Goal: Entertainment & Leisure: Consume media (video, audio)

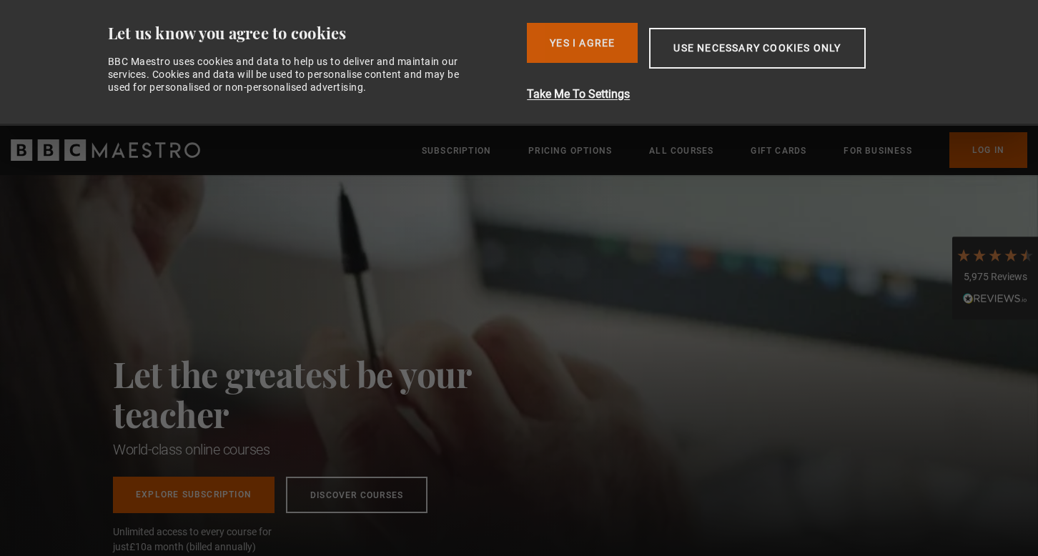
click at [575, 34] on button "Yes I Agree" at bounding box center [582, 43] width 111 height 40
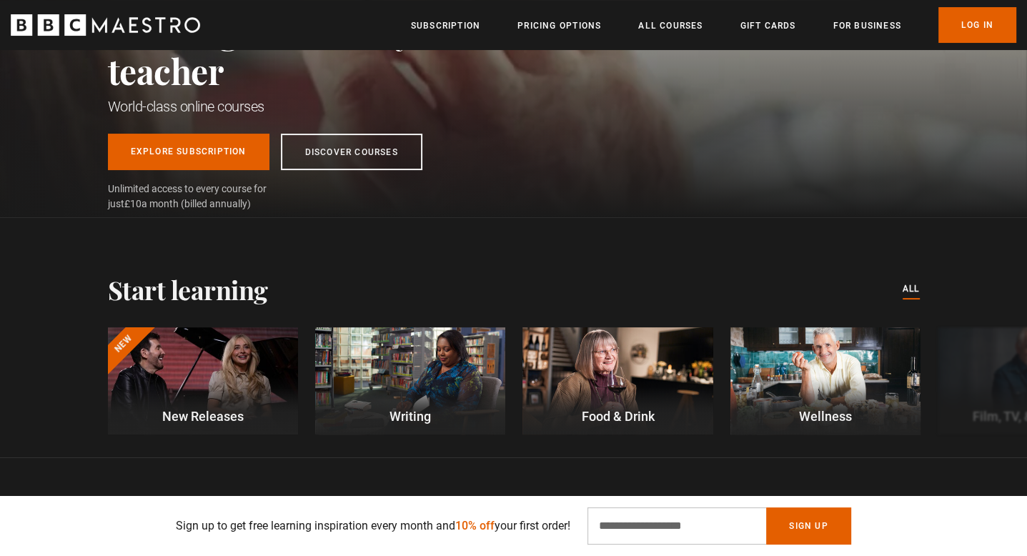
scroll to position [206, 0]
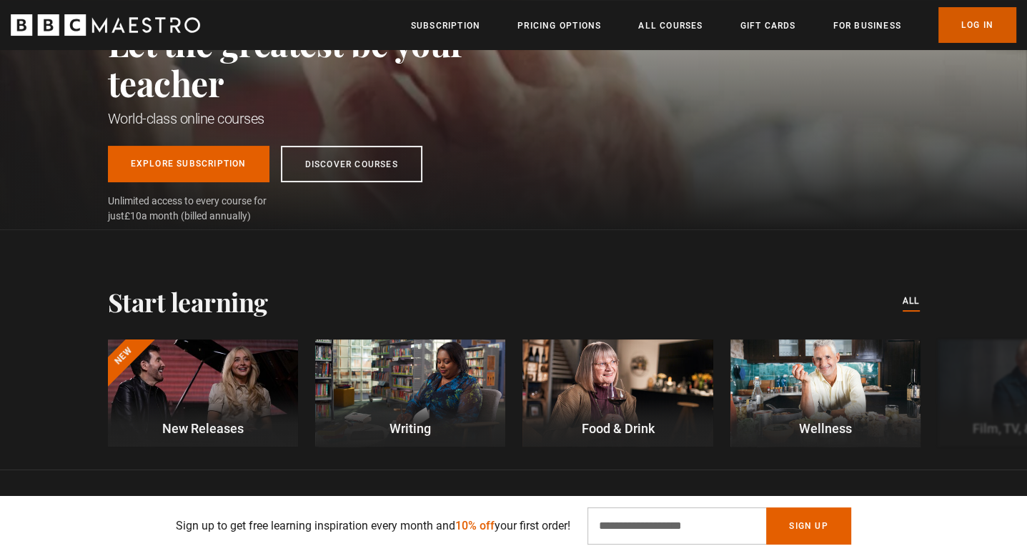
click at [966, 28] on link "Log In" at bounding box center [977, 25] width 78 height 36
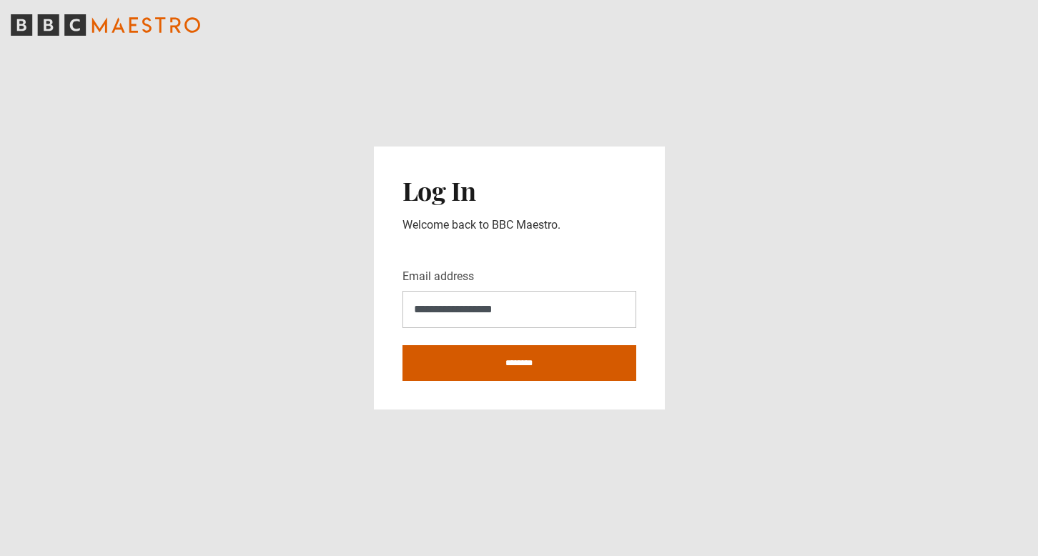
click at [524, 364] on input "********" at bounding box center [519, 363] width 234 height 36
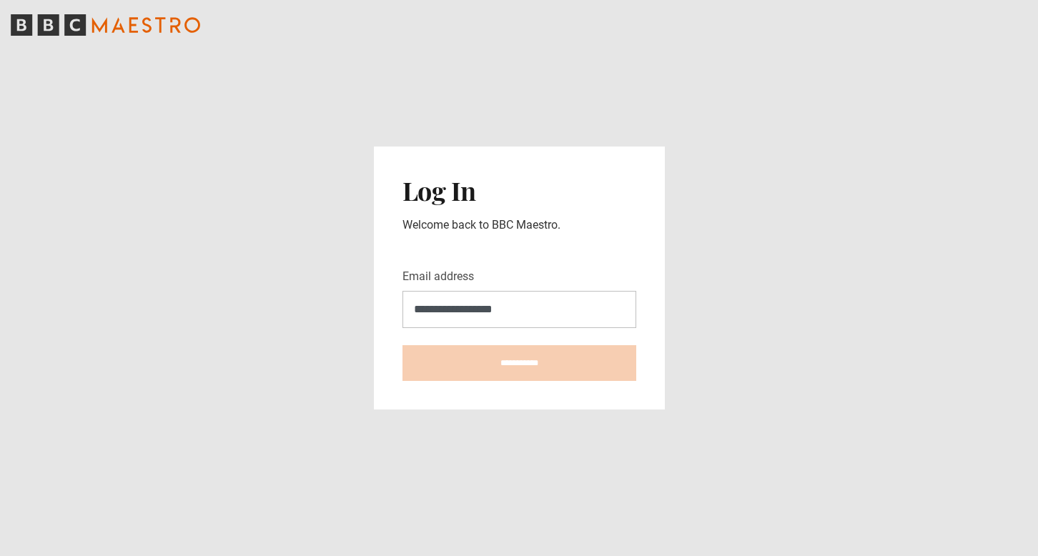
type input "**********"
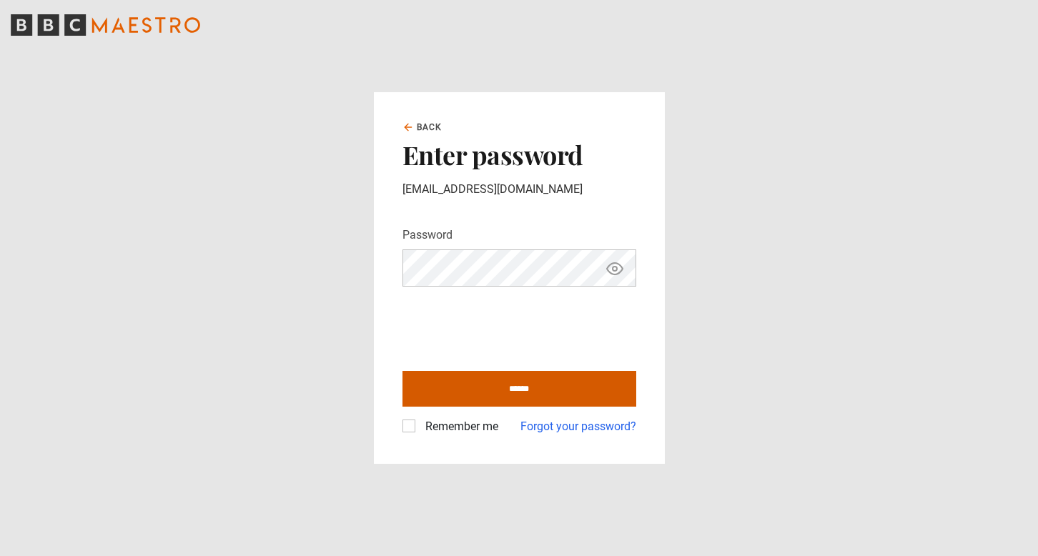
click at [520, 390] on input "******" at bounding box center [519, 389] width 234 height 36
type input "**********"
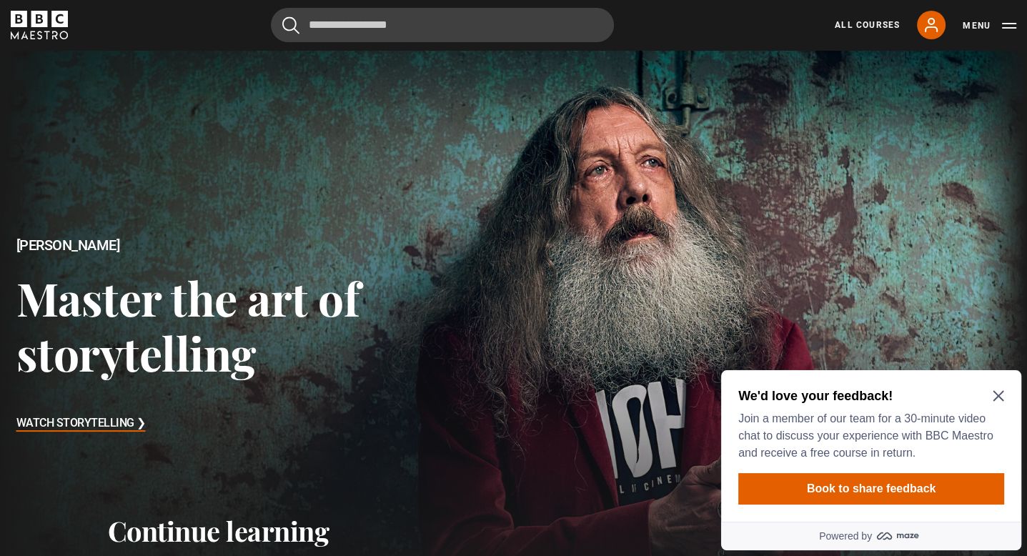
click at [998, 399] on icon "Close Maze Prompt" at bounding box center [998, 395] width 11 height 11
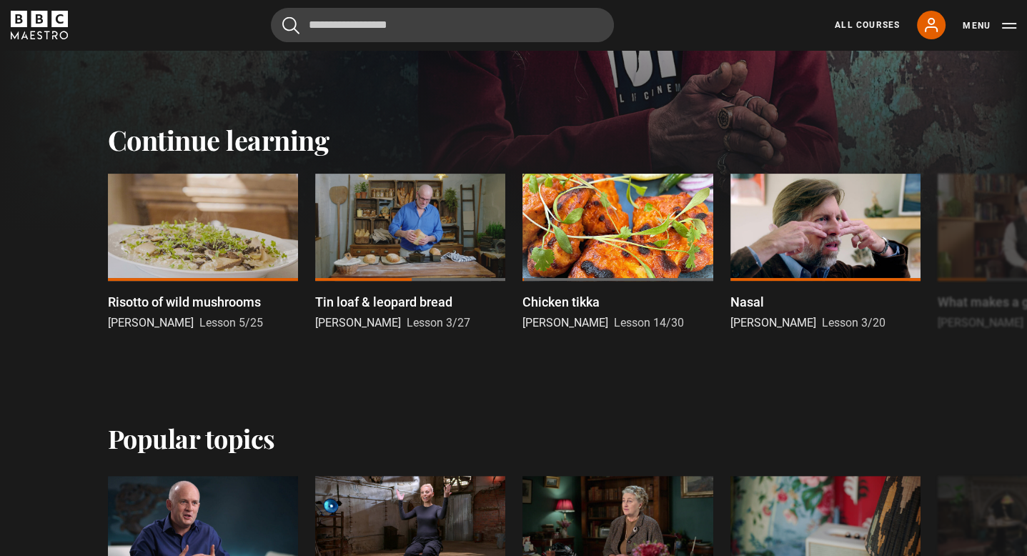
scroll to position [392, 0]
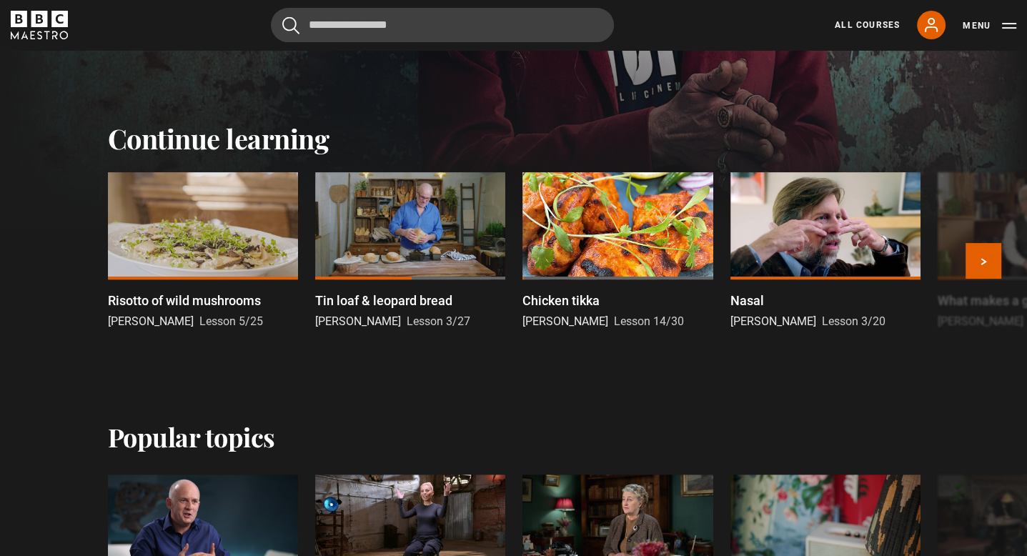
click at [423, 238] on div at bounding box center [410, 225] width 190 height 107
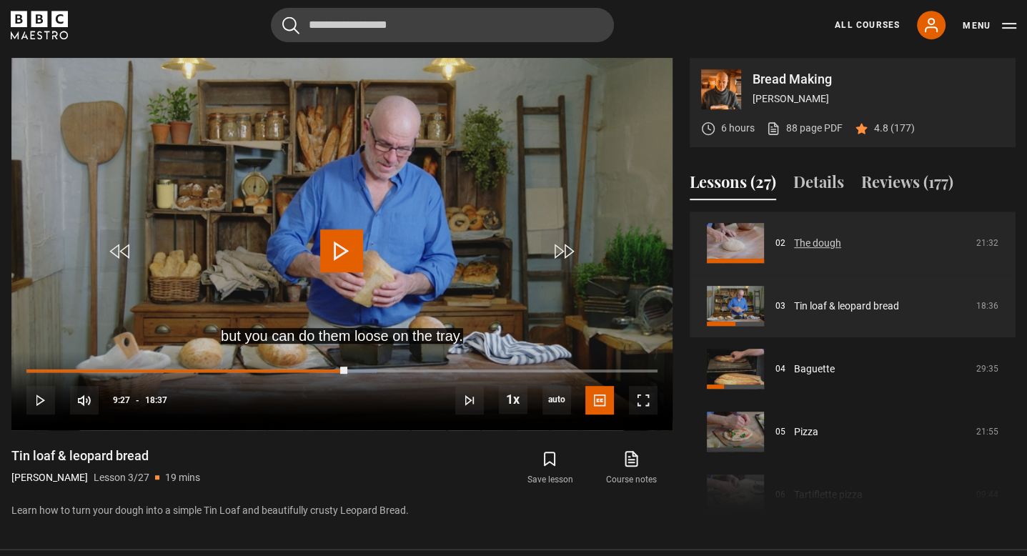
click at [794, 251] on link "The dough" at bounding box center [817, 243] width 47 height 15
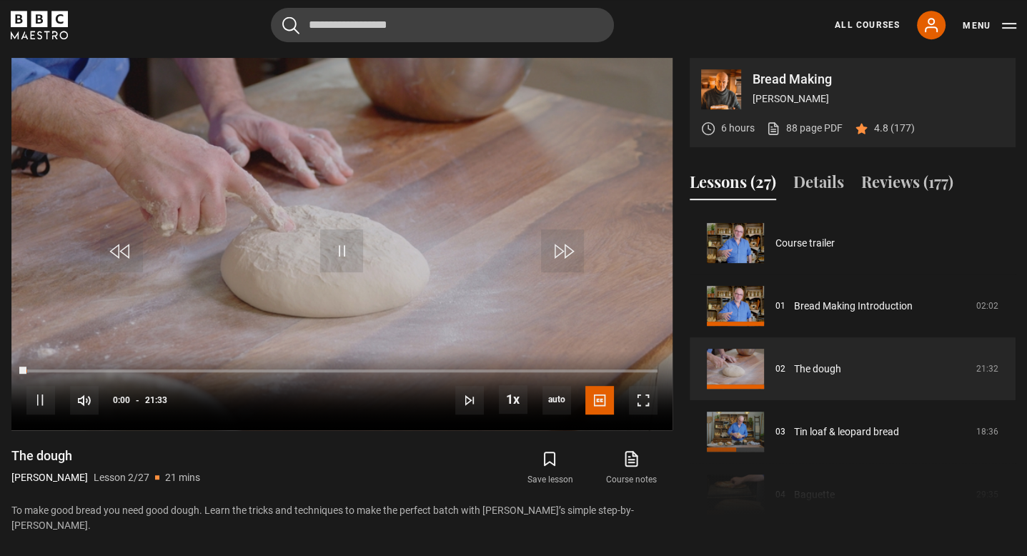
scroll to position [63, 0]
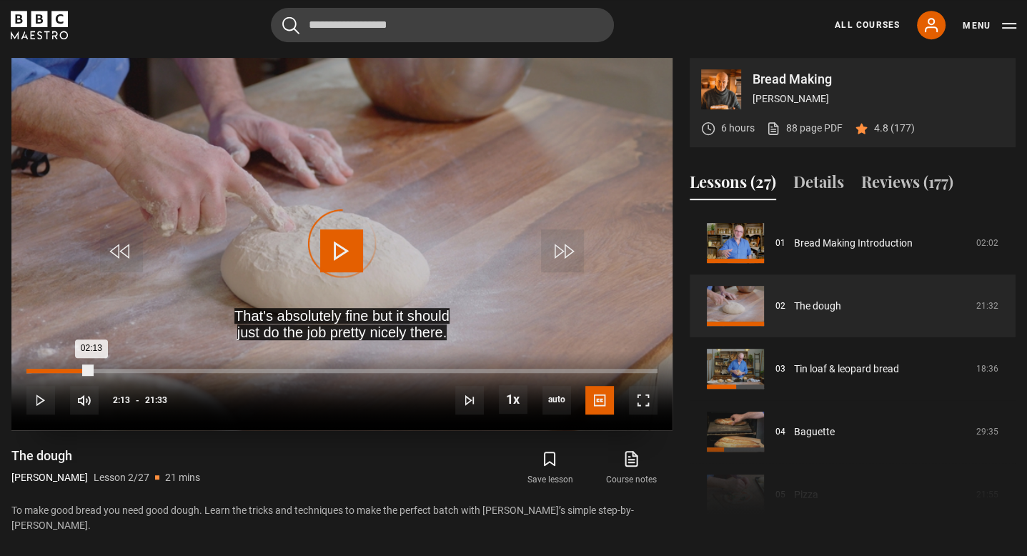
click at [91, 369] on div "Loaded : 0.77% 02:13" at bounding box center [341, 371] width 631 height 4
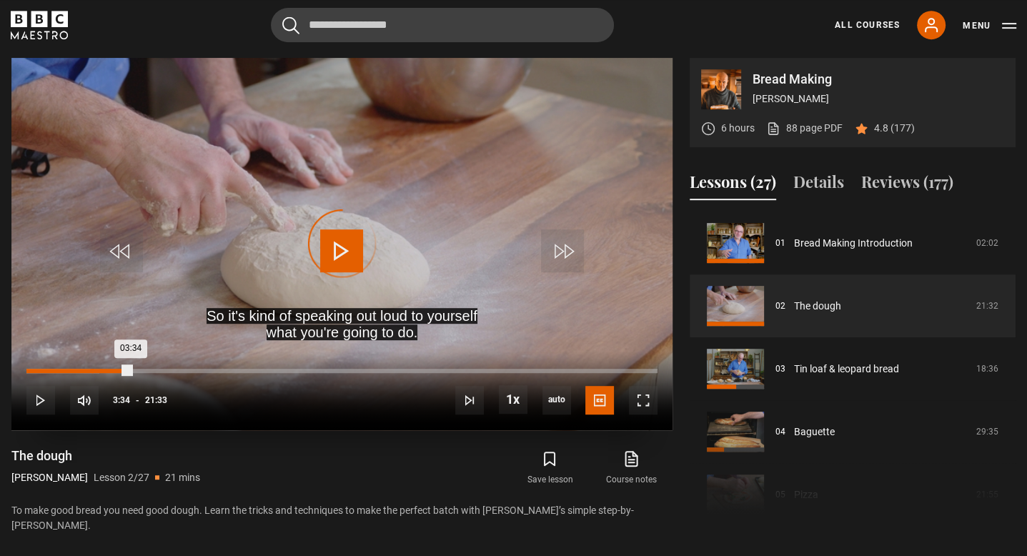
click at [131, 369] on div "03:34" at bounding box center [78, 371] width 104 height 4
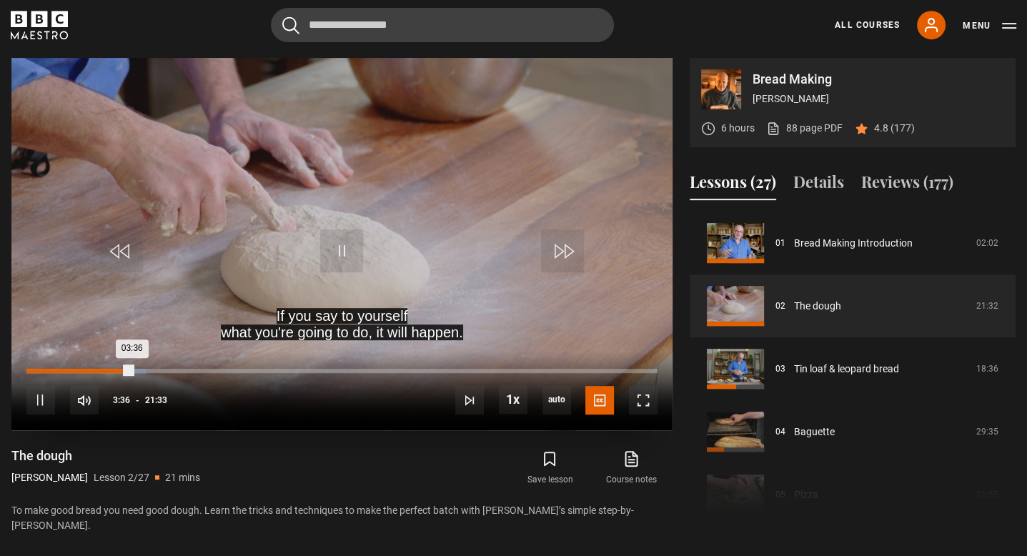
click at [132, 369] on div "03:36" at bounding box center [79, 371] width 106 height 4
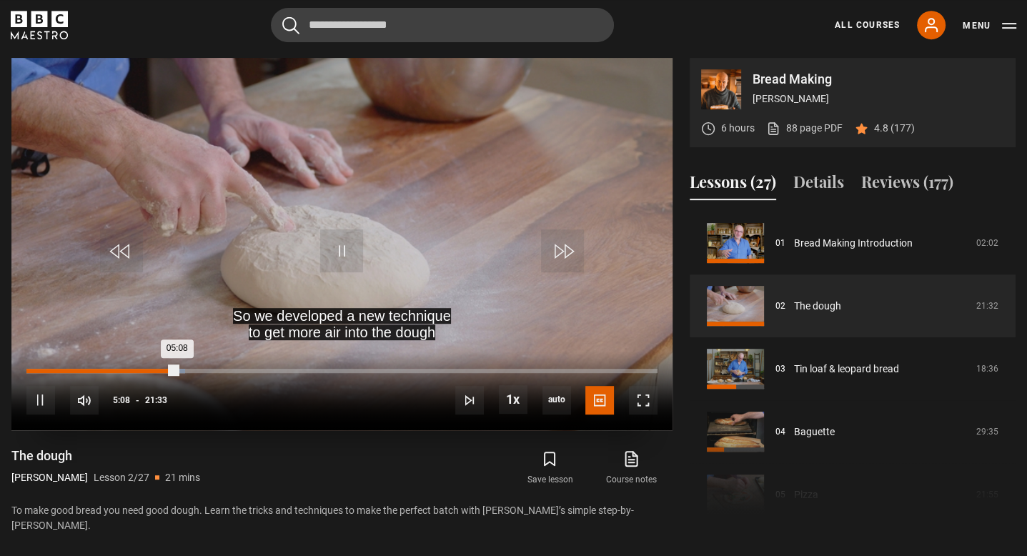
click at [177, 369] on div "05:08" at bounding box center [101, 371] width 151 height 4
click at [209, 371] on div "06:14" at bounding box center [117, 371] width 183 height 4
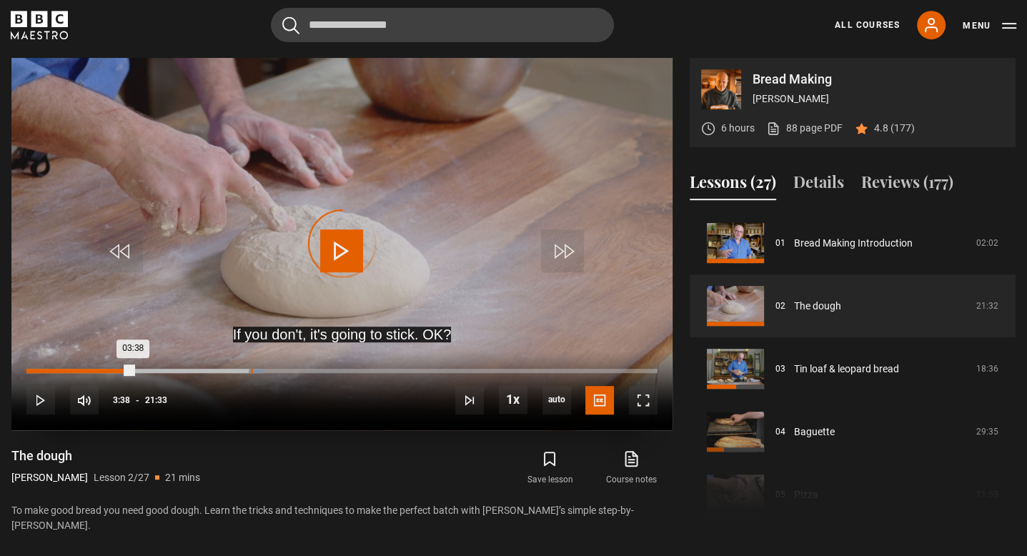
click at [133, 369] on div "03:38" at bounding box center [79, 371] width 106 height 4
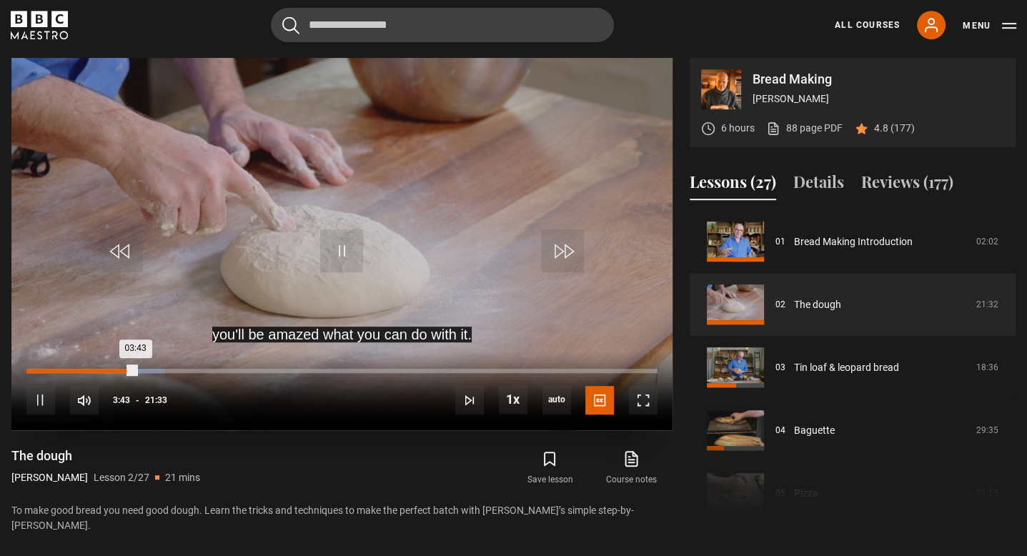
scroll to position [57, 0]
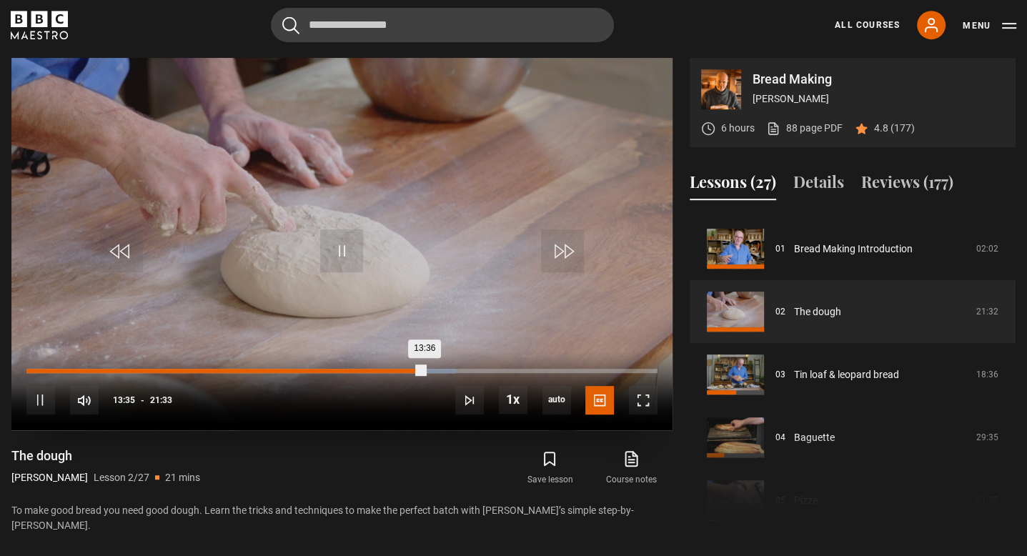
click at [425, 369] on div "13:36" at bounding box center [225, 371] width 399 height 4
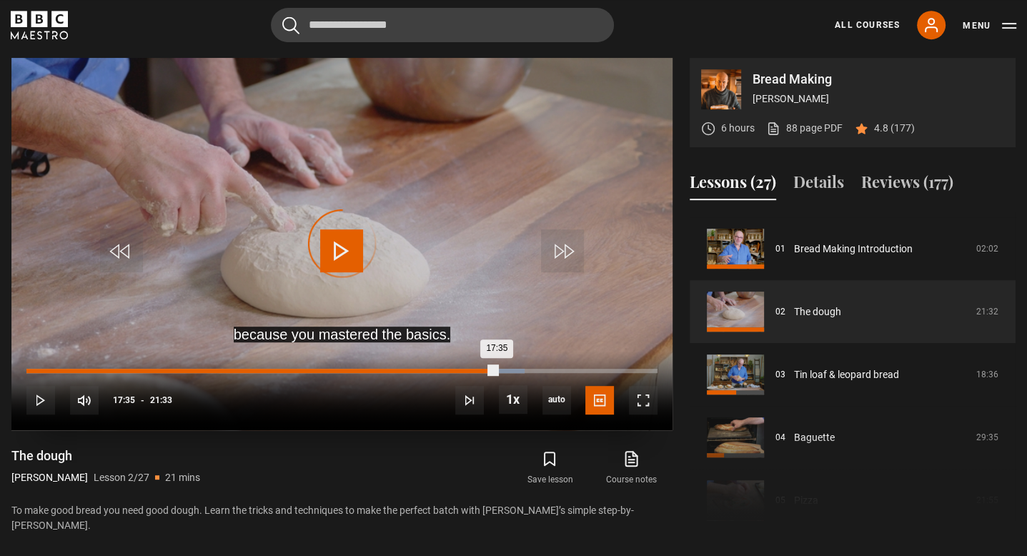
click at [541, 377] on div "Loaded : 78.89% 15:32 17:35" at bounding box center [341, 378] width 631 height 2
click at [540, 369] on div "17:35" at bounding box center [283, 371] width 515 height 4
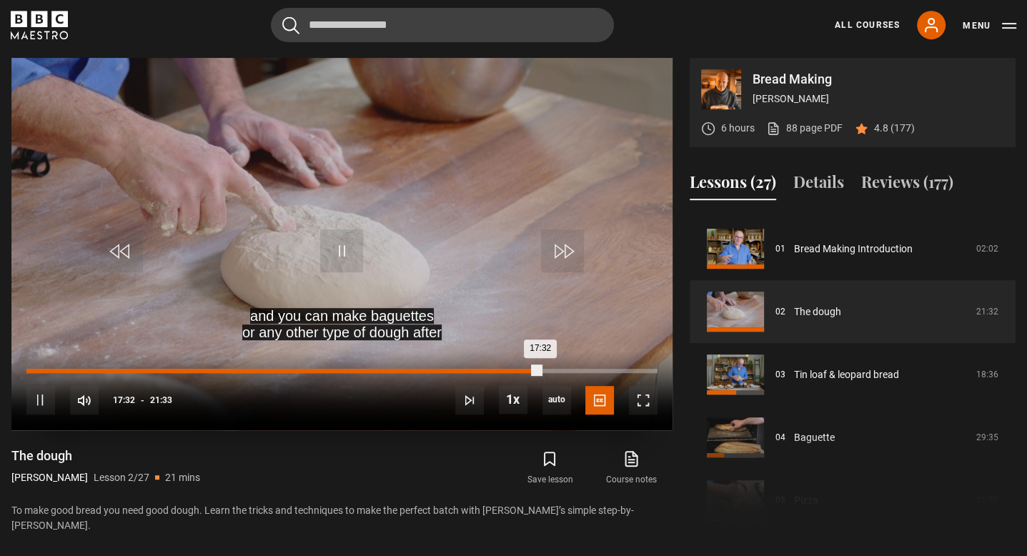
click at [537, 372] on div "17:32" at bounding box center [283, 371] width 514 height 4
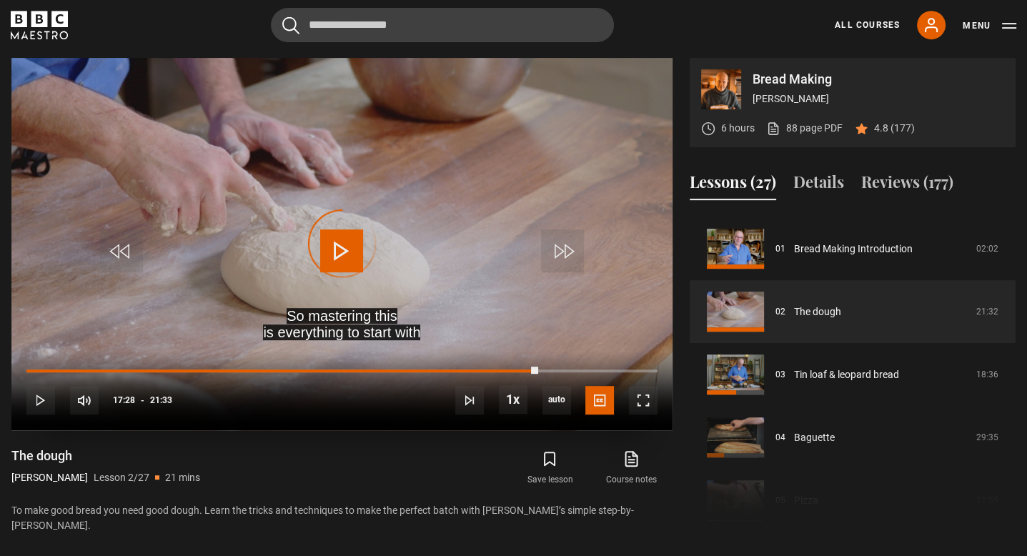
click at [344, 257] on div "Video Player is loading." at bounding box center [342, 243] width 71 height 71
click at [555, 377] on div "Loaded : 81.21% 17:28 17:28" at bounding box center [341, 378] width 631 height 2
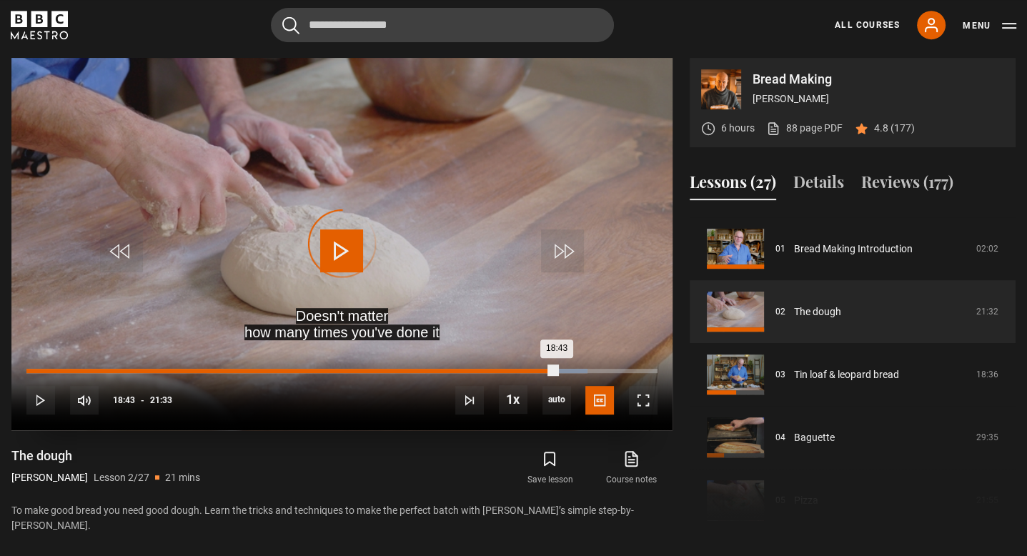
click at [575, 377] on div "Loaded : 88.94% 18:03 18:43" at bounding box center [341, 378] width 631 height 2
